Goal: Transaction & Acquisition: Subscribe to service/newsletter

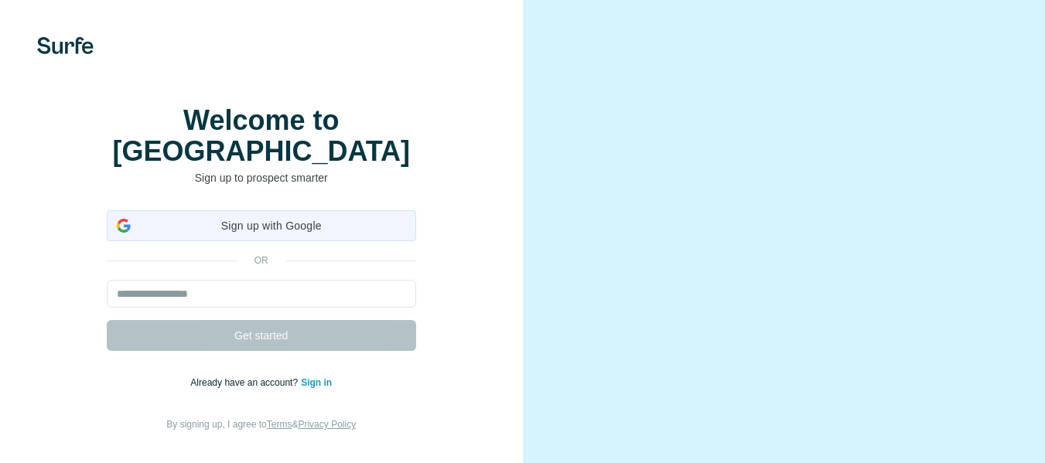
click at [316, 224] on span "Sign up with Google" at bounding box center [271, 226] width 269 height 16
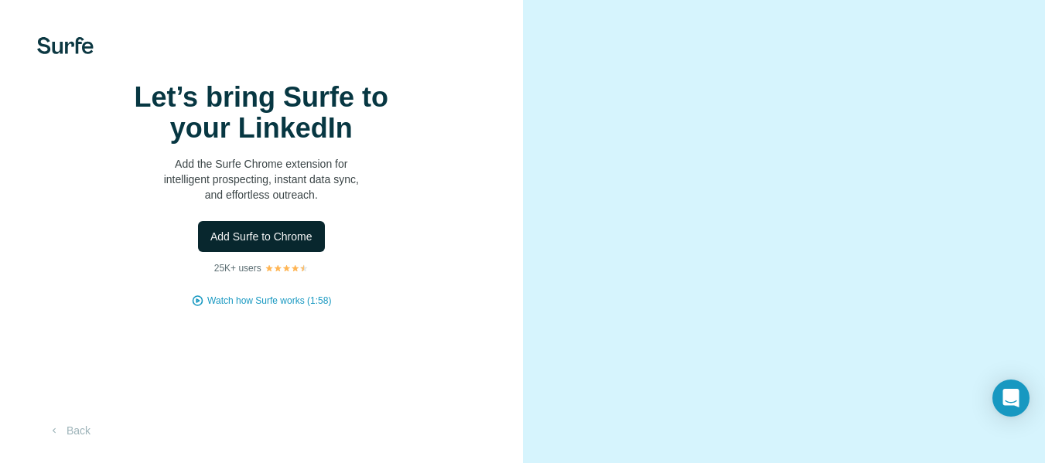
click at [311, 244] on span "Add Surfe to Chrome" at bounding box center [261, 236] width 102 height 15
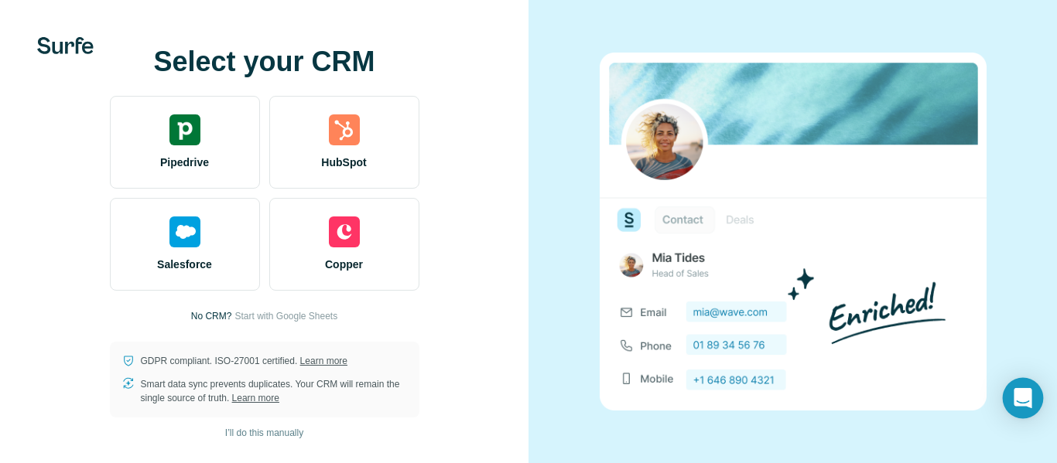
click at [1016, 398] on icon "Open Intercom Messenger" at bounding box center [1022, 398] width 18 height 20
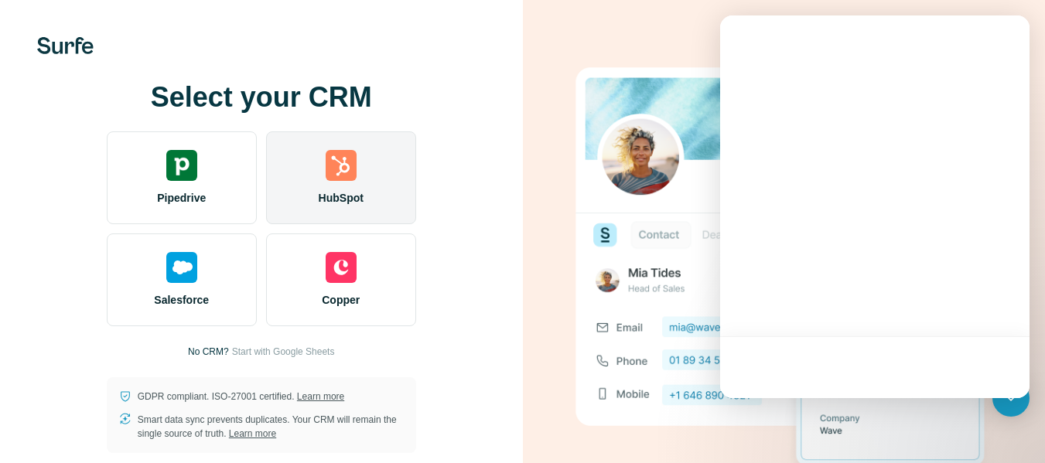
click at [352, 150] on img at bounding box center [341, 165] width 31 height 31
click at [351, 150] on img at bounding box center [341, 165] width 31 height 31
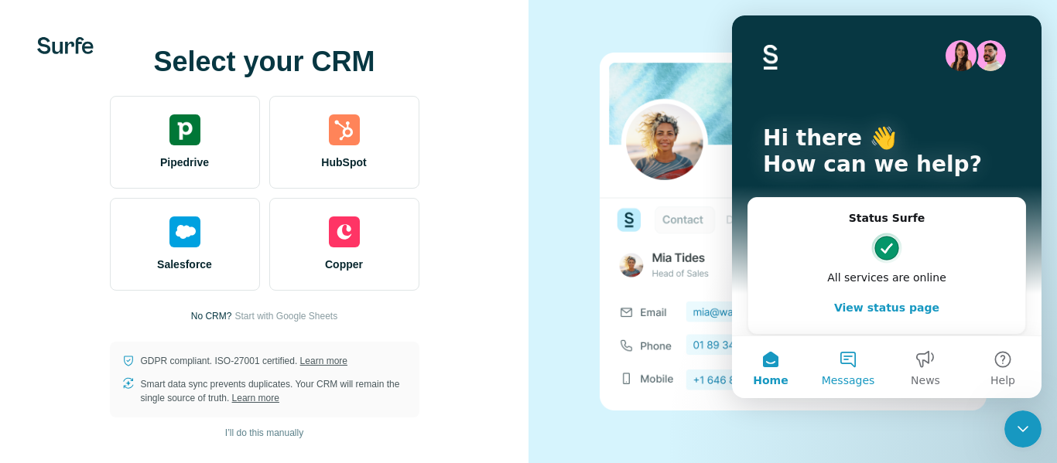
click at [841, 371] on button "Messages" at bounding box center [847, 367] width 77 height 62
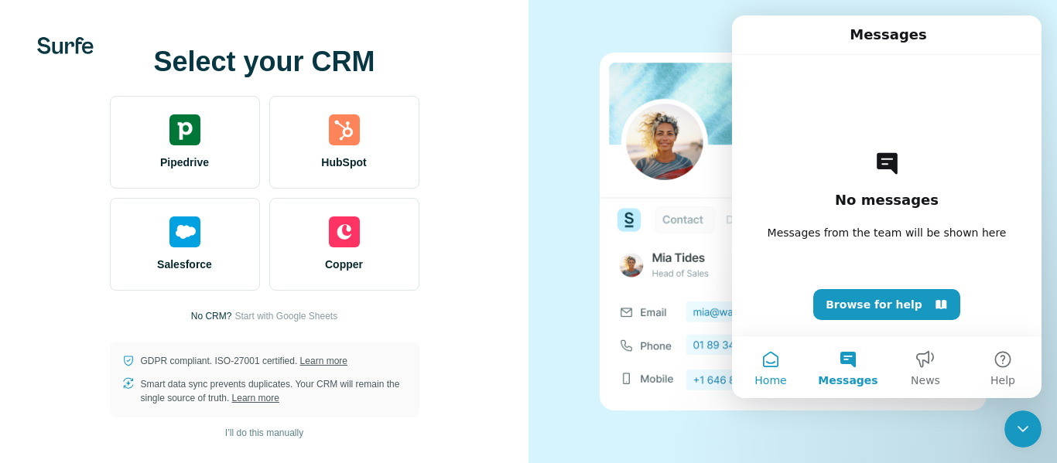
click at [774, 366] on button "Home" at bounding box center [770, 367] width 77 height 62
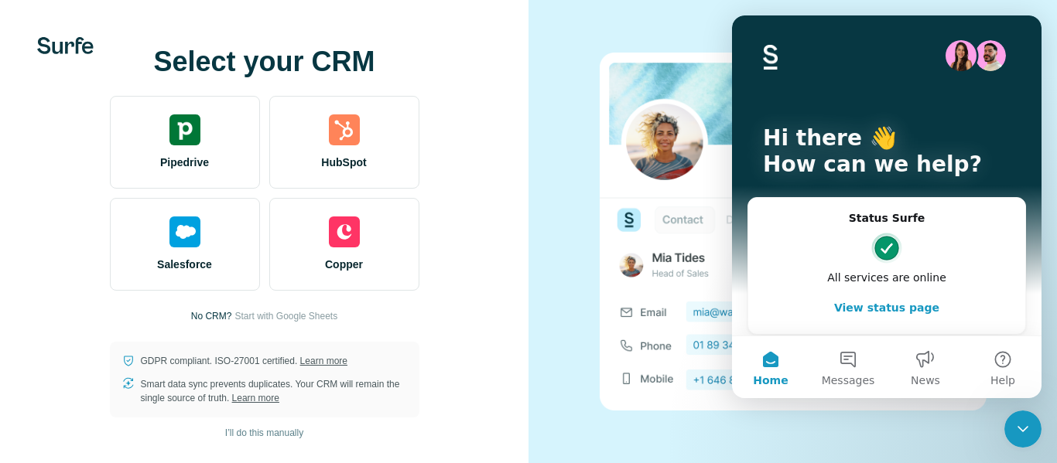
click at [862, 307] on button "View status page" at bounding box center [886, 307] width 246 height 31
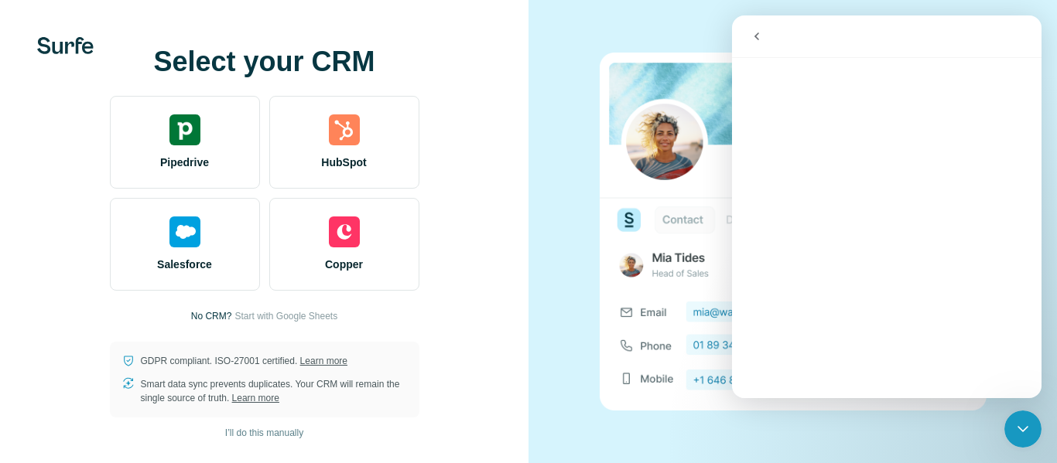
click at [760, 28] on button "go back" at bounding box center [756, 36] width 29 height 29
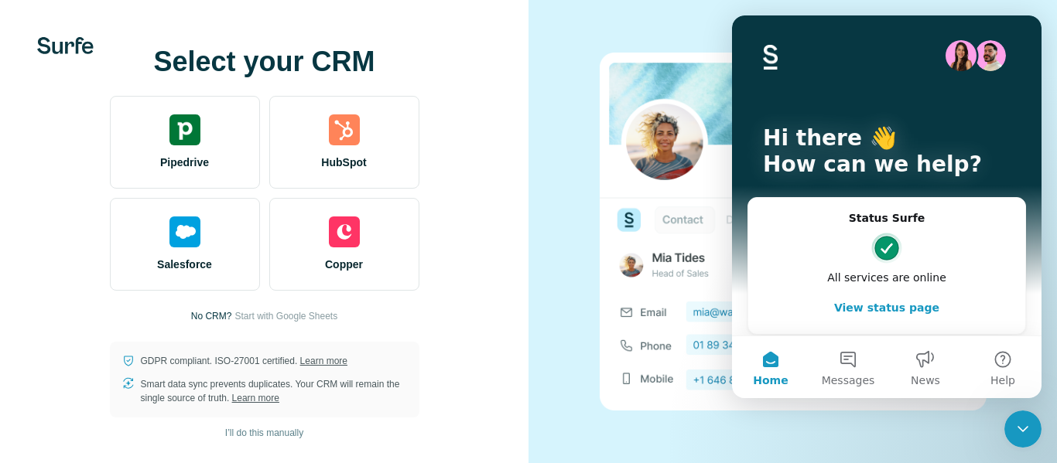
click at [647, 370] on img at bounding box center [792, 232] width 387 height 358
click at [849, 123] on div "Hi there 👋 How can we help?" at bounding box center [886, 154] width 278 height 278
click at [1016, 424] on icon "Close Intercom Messenger" at bounding box center [1022, 429] width 19 height 19
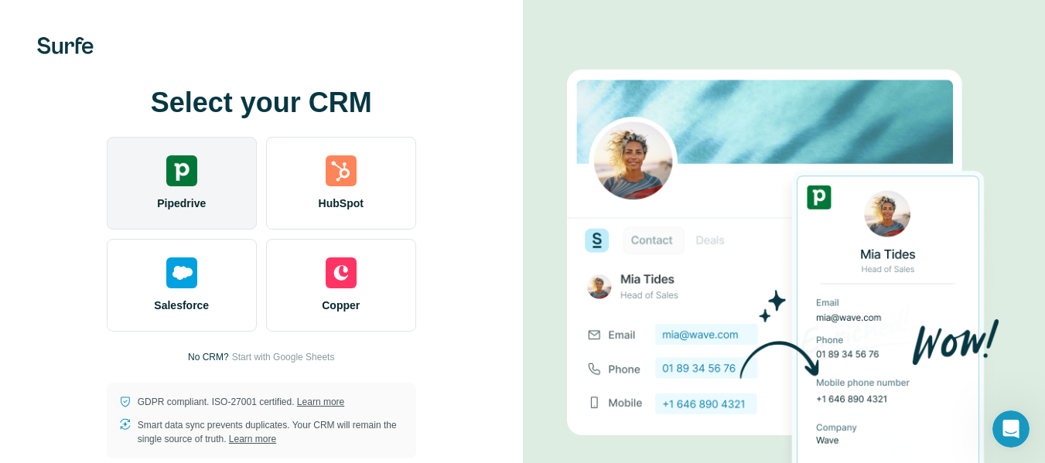
click at [196, 207] on span "Pipedrive" at bounding box center [181, 203] width 49 height 15
click at [205, 196] on span "Pipedrive" at bounding box center [181, 203] width 49 height 15
